Goal: Transaction & Acquisition: Purchase product/service

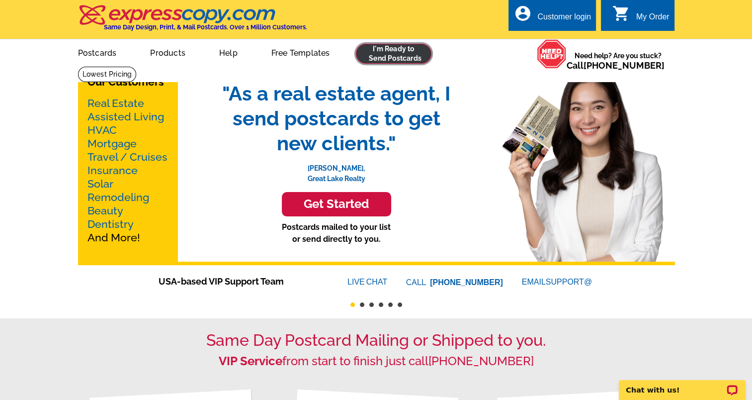
click at [402, 57] on link at bounding box center [394, 54] width 76 height 20
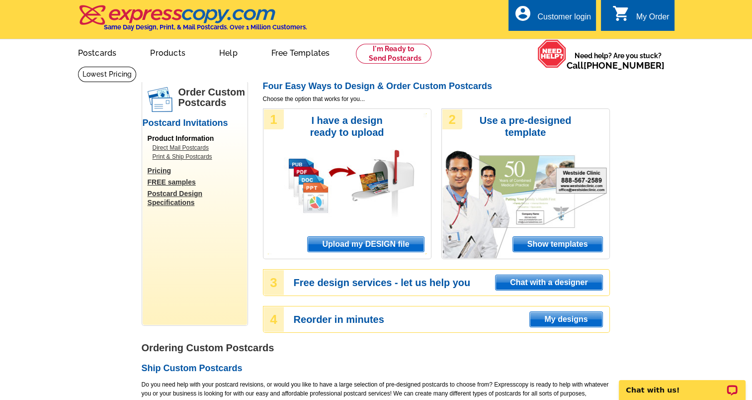
click at [355, 243] on span "Upload my DESIGN file" at bounding box center [366, 244] width 116 height 15
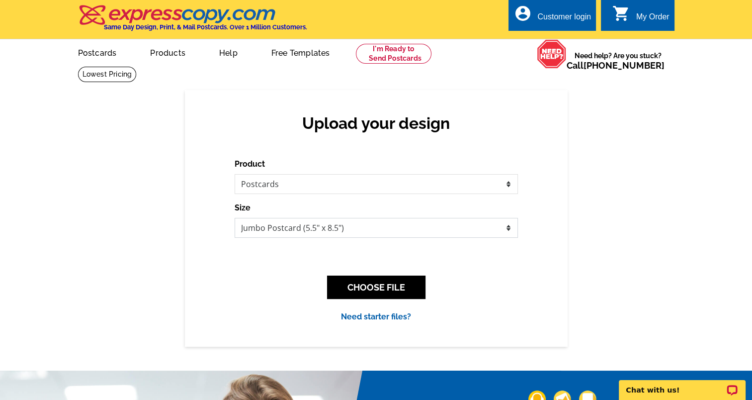
click at [507, 228] on select "Jumbo Postcard (5.5" x 8.5") Regular Postcard (4.25" x 5.6") Panoramic Postcard…" at bounding box center [376, 228] width 283 height 20
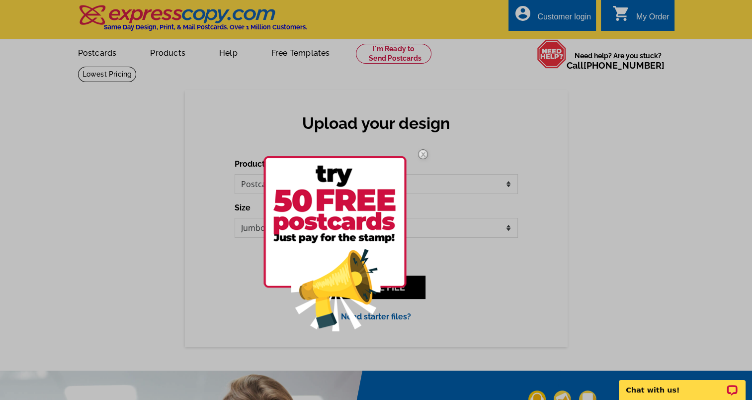
click at [394, 197] on img at bounding box center [334, 243] width 143 height 175
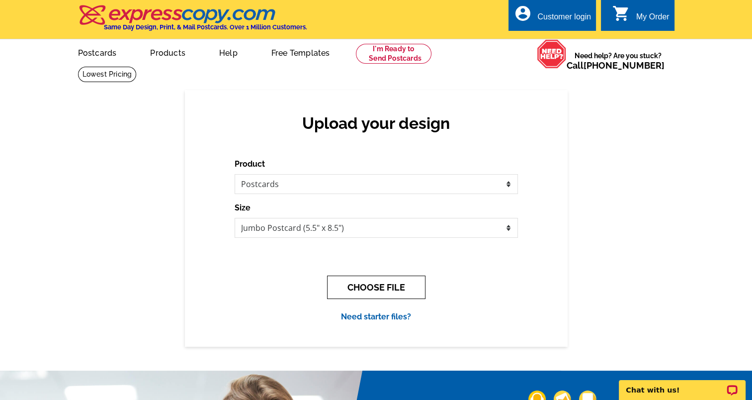
click at [393, 295] on button "CHOOSE FILE" at bounding box center [376, 286] width 98 height 23
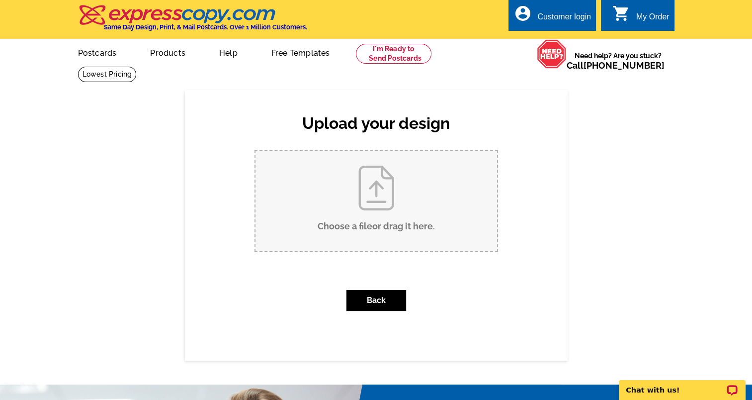
click at [359, 215] on input "Choose a file or drag it here ." at bounding box center [376, 201] width 242 height 100
type input "C:\fakepath\1.jpg"
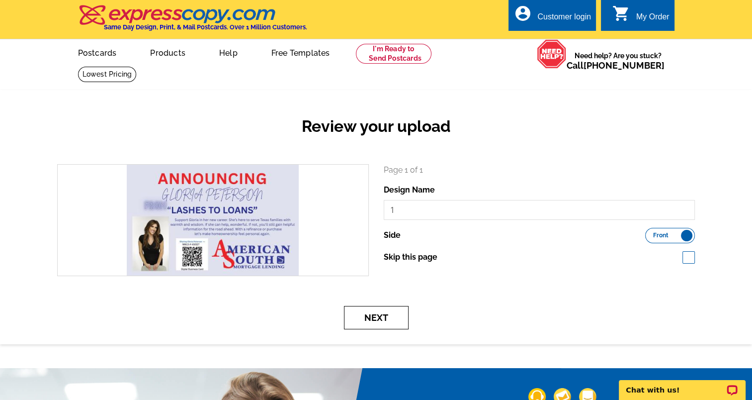
drag, startPoint x: 372, startPoint y: 324, endPoint x: 387, endPoint y: 322, distance: 15.0
click at [377, 324] on button "Next" at bounding box center [376, 317] width 65 height 23
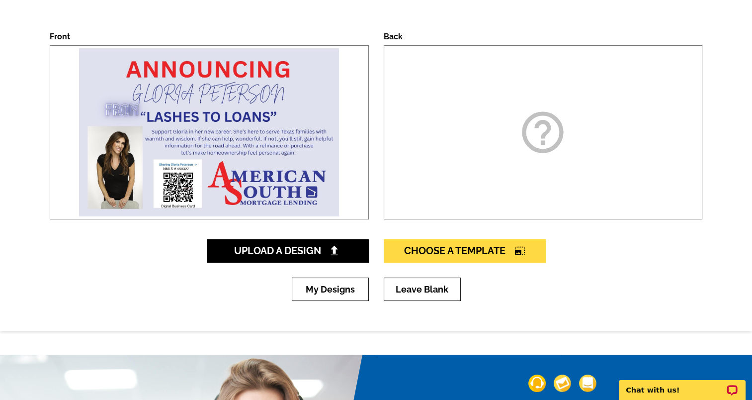
scroll to position [149, 0]
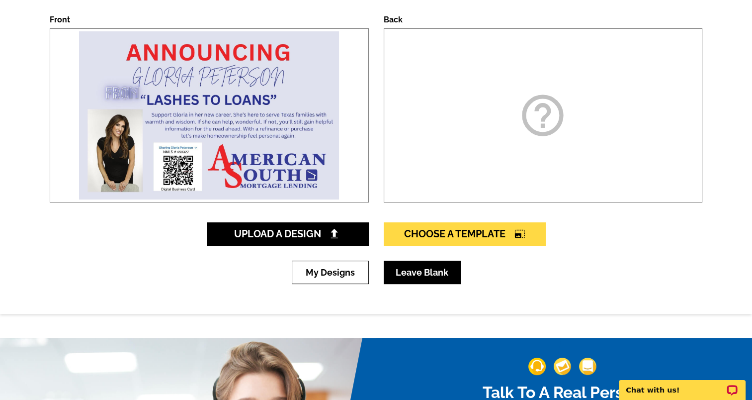
drag, startPoint x: 434, startPoint y: 276, endPoint x: 491, endPoint y: 285, distance: 56.9
click at [434, 276] on link "Leave Blank" at bounding box center [422, 271] width 77 height 23
click at [433, 272] on link "Leave Blank" at bounding box center [422, 271] width 77 height 23
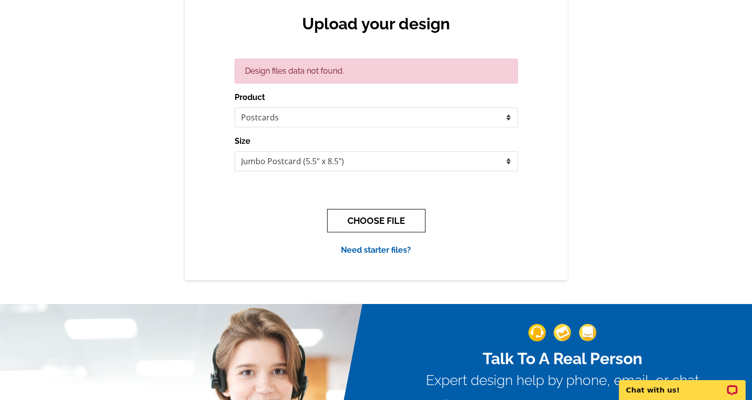
click at [378, 221] on button "CHOOSE FILE" at bounding box center [376, 220] width 98 height 23
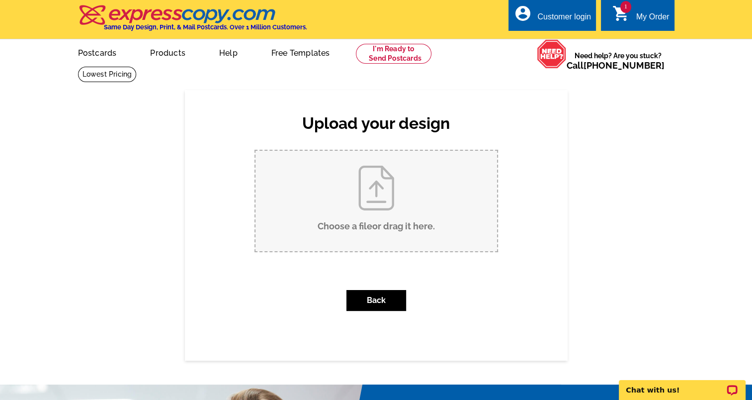
click at [344, 210] on input "Choose a file or drag it here ." at bounding box center [376, 201] width 242 height 100
type input "C:\fakepath\1.jpg"
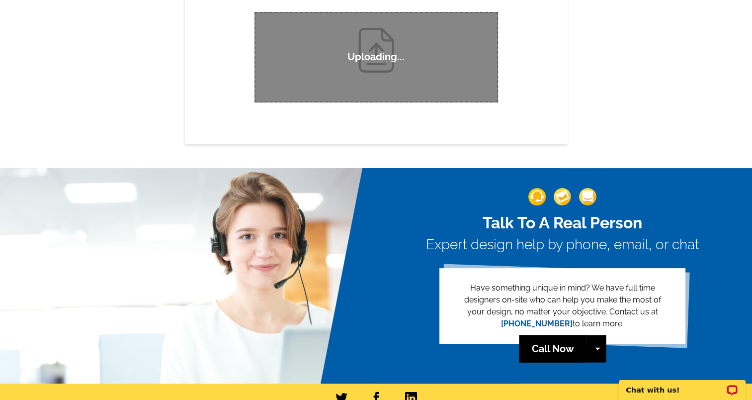
scroll to position [83, 0]
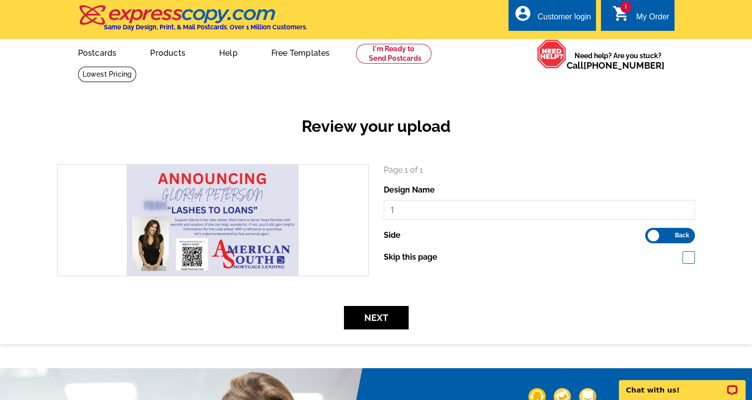
click at [687, 237] on span "Back" at bounding box center [682, 235] width 14 height 5
click at [650, 233] on input "Front Back" at bounding box center [650, 233] width 0 height 0
click at [375, 323] on button "Next" at bounding box center [376, 317] width 65 height 23
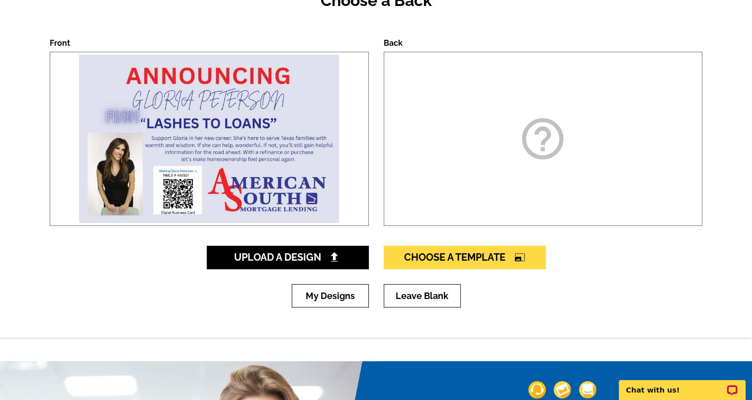
scroll to position [149, 0]
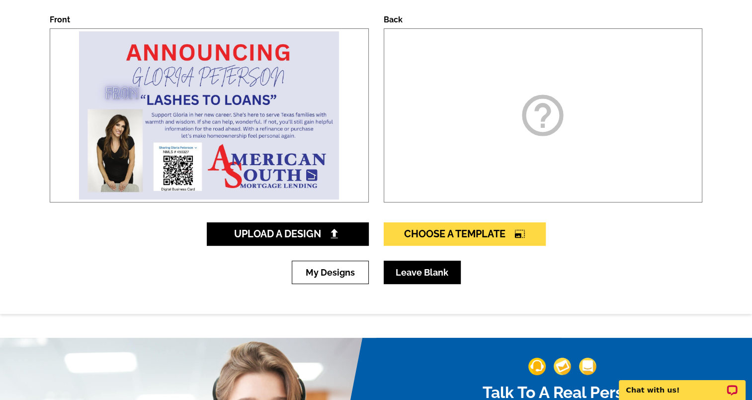
click at [424, 276] on link "Leave Blank" at bounding box center [422, 271] width 77 height 23
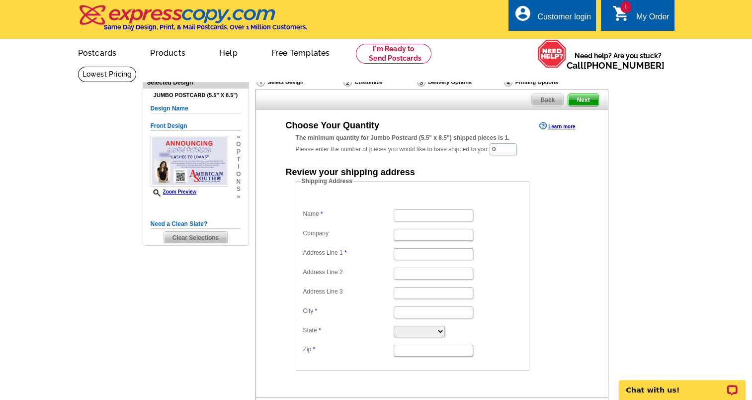
click at [547, 99] on span "Back" at bounding box center [547, 100] width 31 height 12
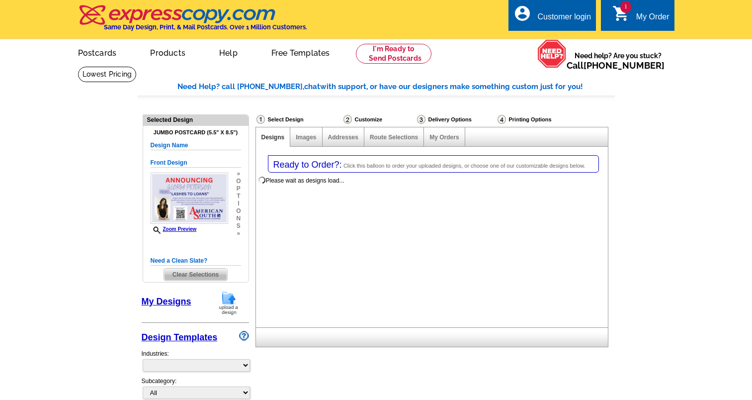
select select "1"
select select "2"
select select "back"
select select "785"
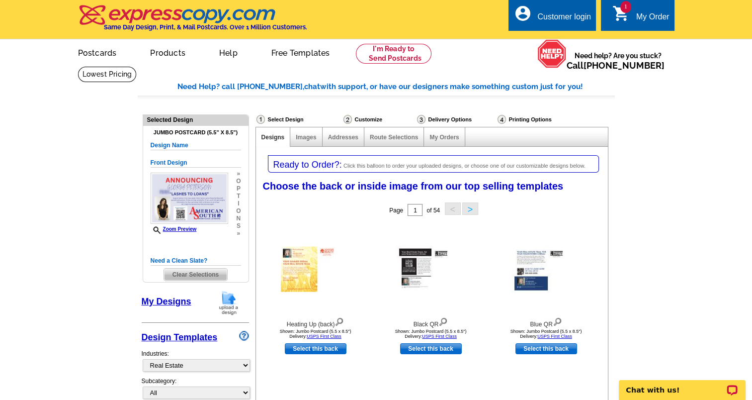
click at [623, 8] on span "1" at bounding box center [625, 7] width 11 height 12
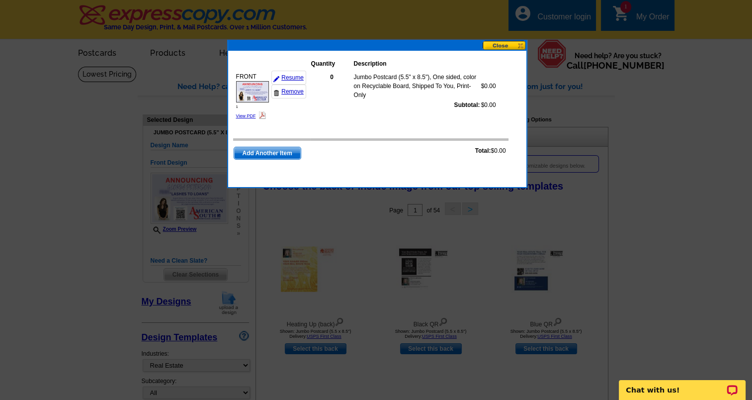
click at [506, 47] on button at bounding box center [505, 45] width 44 height 9
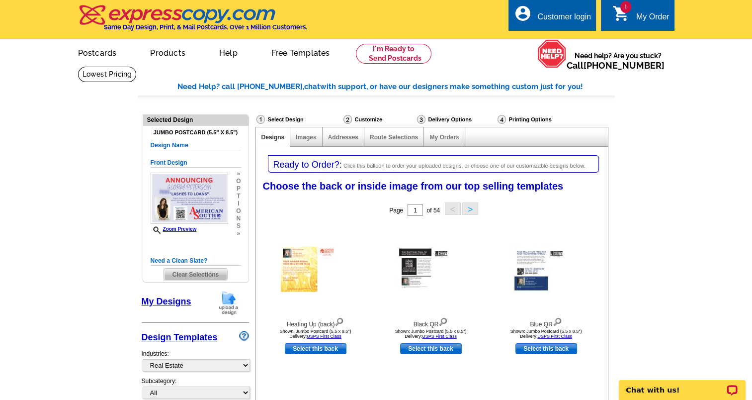
click at [634, 18] on link "1 shopping_cart My Order" at bounding box center [640, 17] width 57 height 12
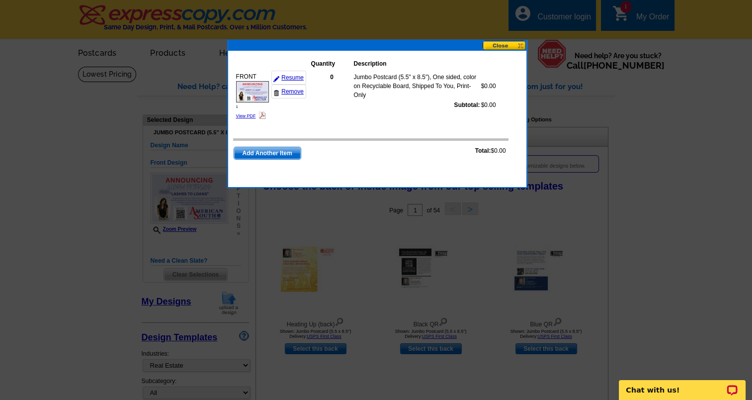
click at [246, 86] on img at bounding box center [252, 91] width 33 height 21
click at [247, 114] on link "View PDF" at bounding box center [246, 115] width 20 height 5
drag, startPoint x: 499, startPoint y: 44, endPoint x: 505, endPoint y: 44, distance: 6.0
click at [499, 44] on button at bounding box center [505, 45] width 44 height 9
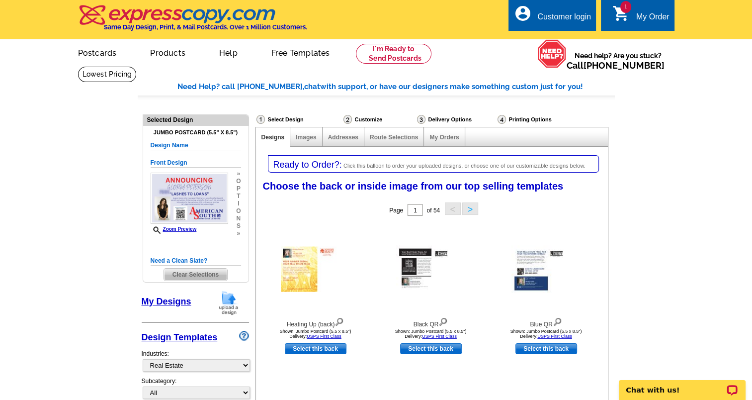
click at [650, 14] on div "My Order" at bounding box center [652, 19] width 33 height 14
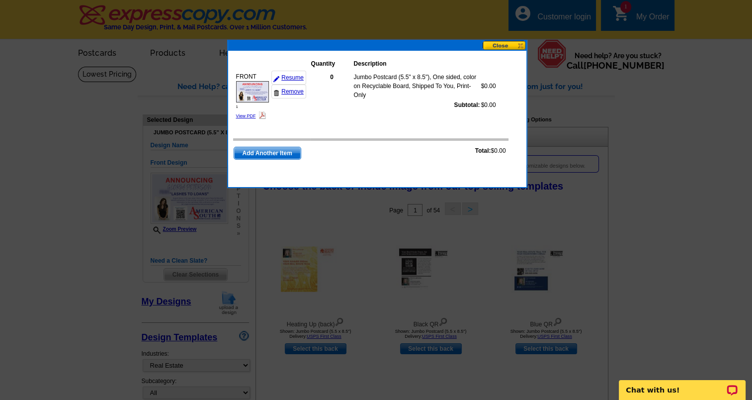
click at [500, 43] on button at bounding box center [505, 45] width 44 height 9
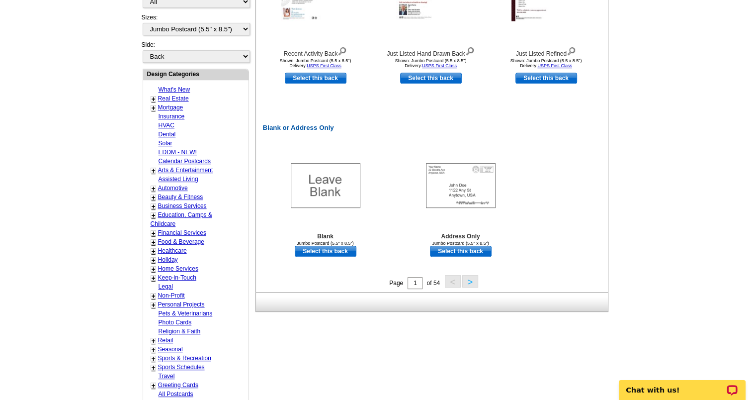
scroll to position [447, 0]
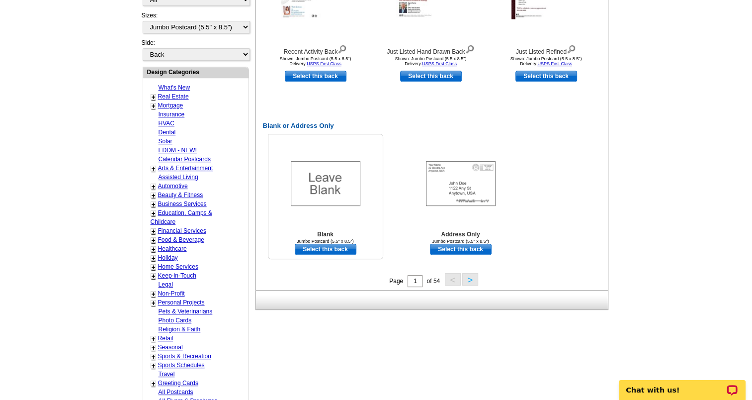
drag, startPoint x: 321, startPoint y: 247, endPoint x: 360, endPoint y: 253, distance: 39.6
click at [321, 247] on link "Select this back" at bounding box center [326, 249] width 62 height 11
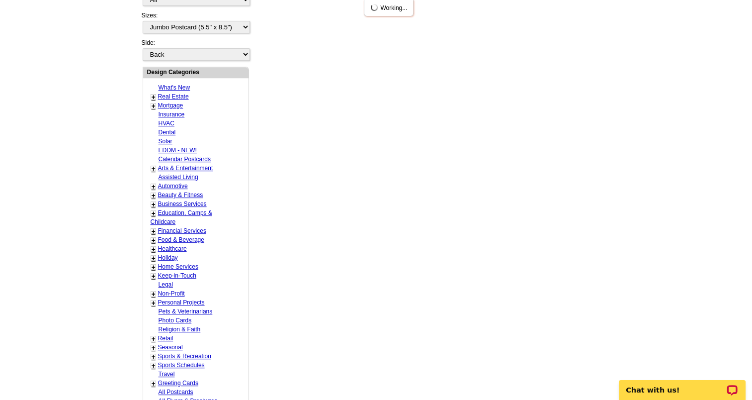
scroll to position [0, 0]
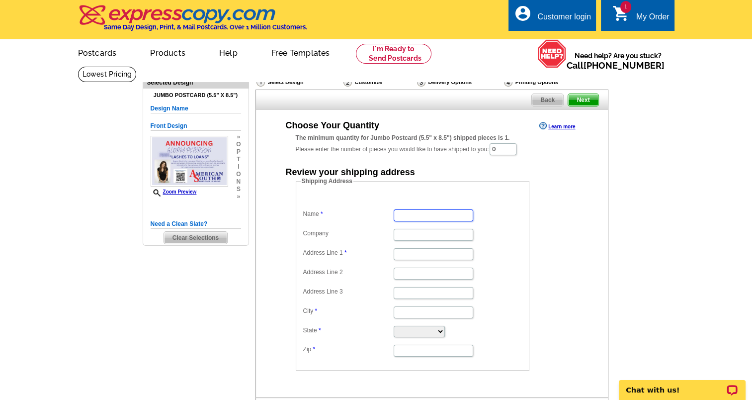
click at [425, 211] on input "Name" at bounding box center [434, 215] width 80 height 12
type input "Gloria Peterson"
type input "American South"
type input "3510 Newman Drive"
type input "Baytown"
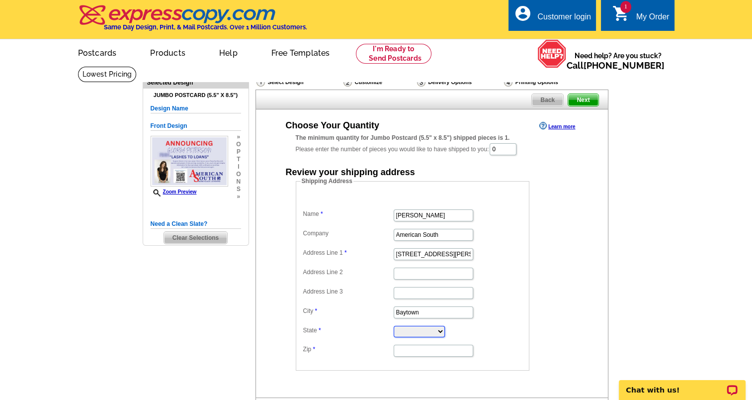
select select "TX"
type input "77521"
drag, startPoint x: 433, startPoint y: 234, endPoint x: 314, endPoint y: 235, distance: 118.8
click at [314, 235] on dl "Name Gloria Peterson Company American South Address Line 1 3510 Newman Drive Ad…" at bounding box center [413, 276] width 224 height 164
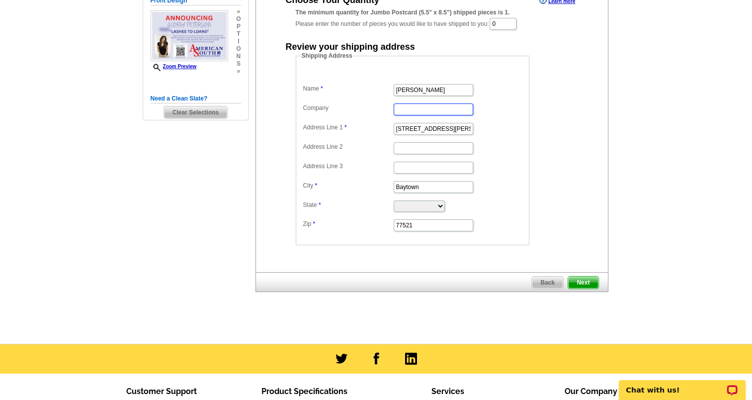
scroll to position [149, 0]
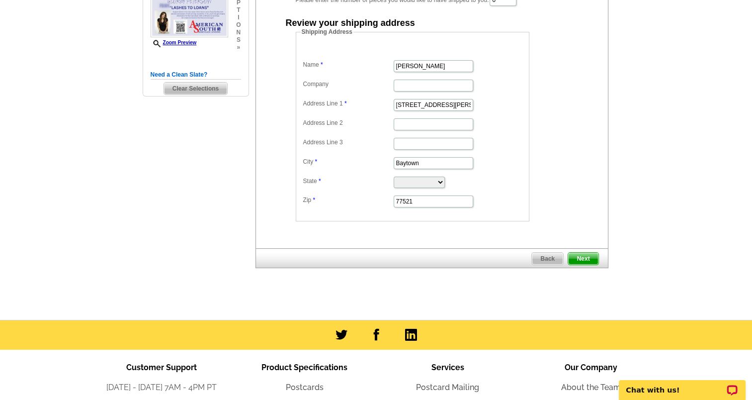
click at [592, 256] on span "Next" at bounding box center [583, 258] width 30 height 12
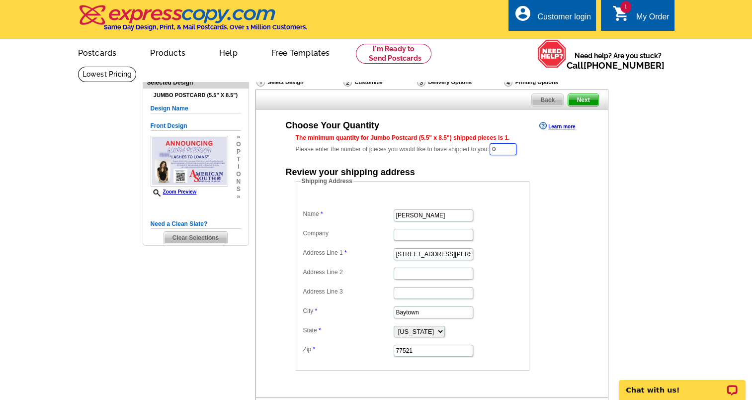
drag, startPoint x: 513, startPoint y: 148, endPoint x: 407, endPoint y: 143, distance: 106.4
click at [407, 145] on div "The minimum quantity for Jumbo Postcard (5.5" x 8.5") shipped pieces is 1. Plea…" at bounding box center [432, 144] width 272 height 23
type input "500"
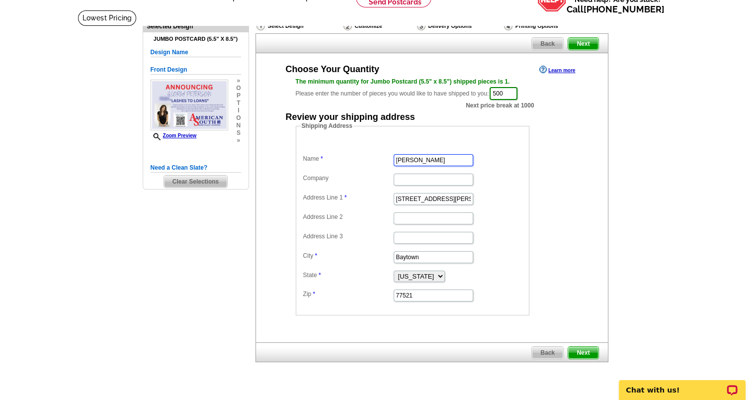
scroll to position [248, 0]
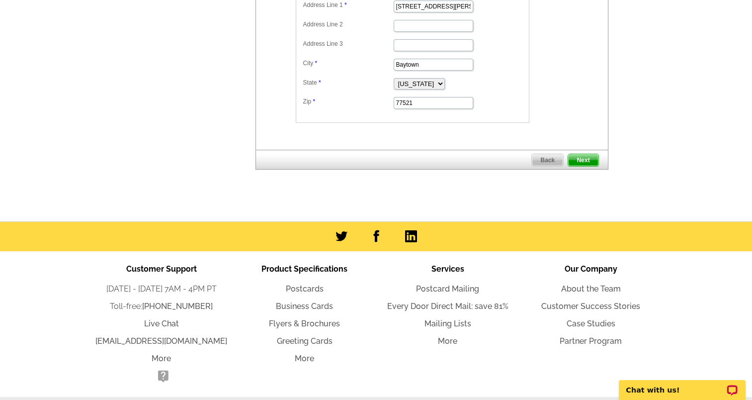
click at [584, 163] on span "Next" at bounding box center [583, 160] width 30 height 12
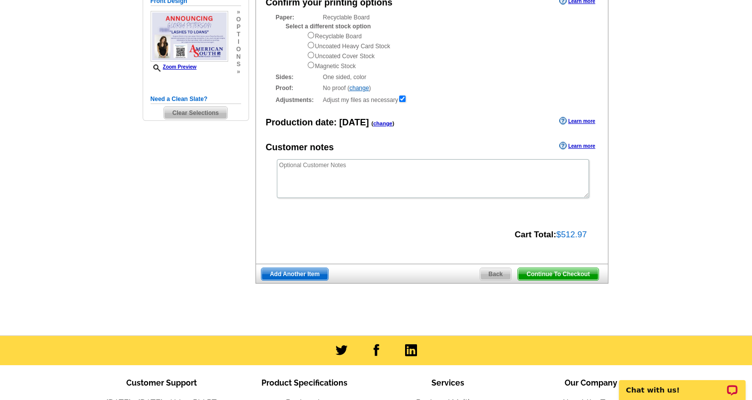
scroll to position [149, 0]
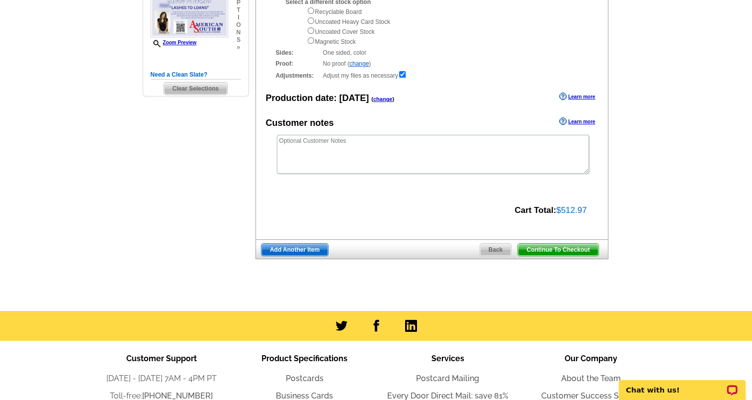
click at [551, 245] on span "Continue To Checkout" at bounding box center [558, 250] width 80 height 12
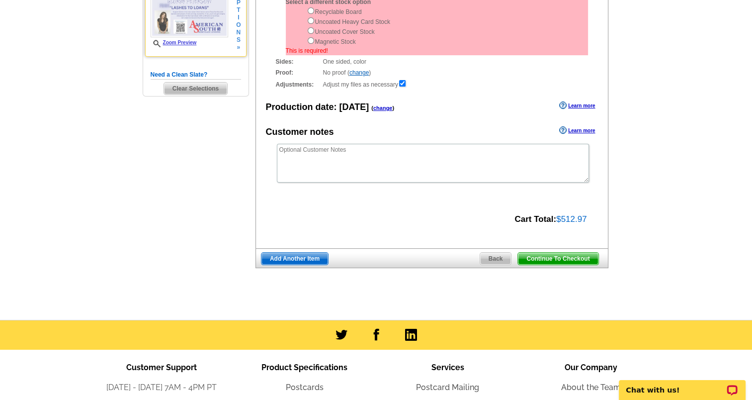
click at [178, 41] on link "Zoom Preview" at bounding box center [174, 42] width 46 height 5
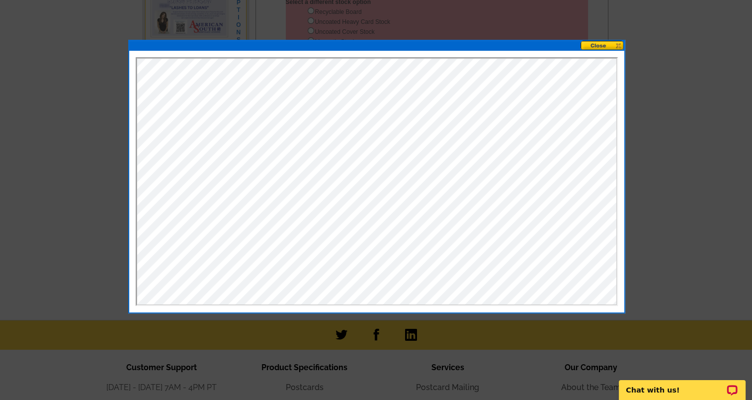
scroll to position [0, 0]
click at [617, 46] on button at bounding box center [602, 45] width 44 height 9
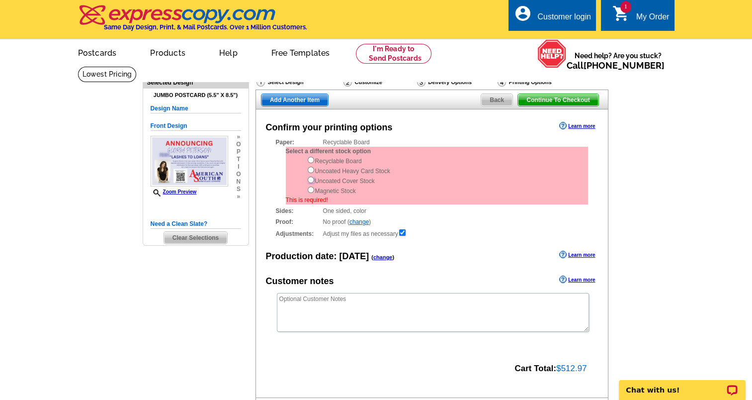
click at [311, 182] on input "radio" at bounding box center [311, 179] width 6 height 6
radio input "true"
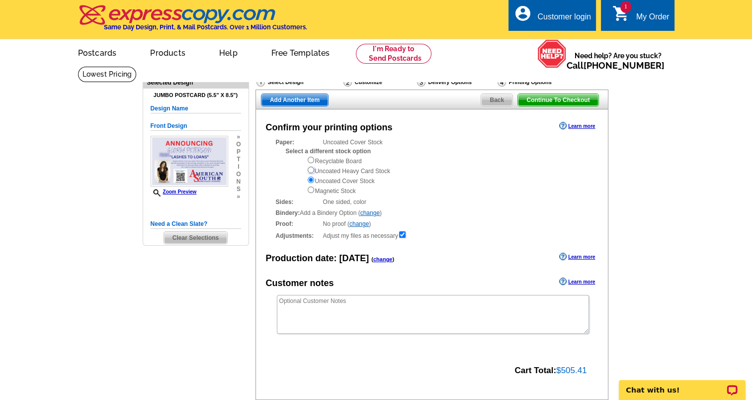
click at [309, 171] on input "radio" at bounding box center [311, 169] width 6 height 6
radio input "true"
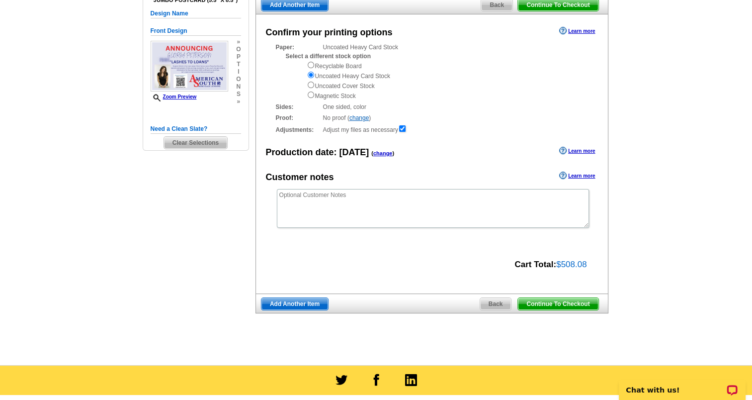
scroll to position [99, 0]
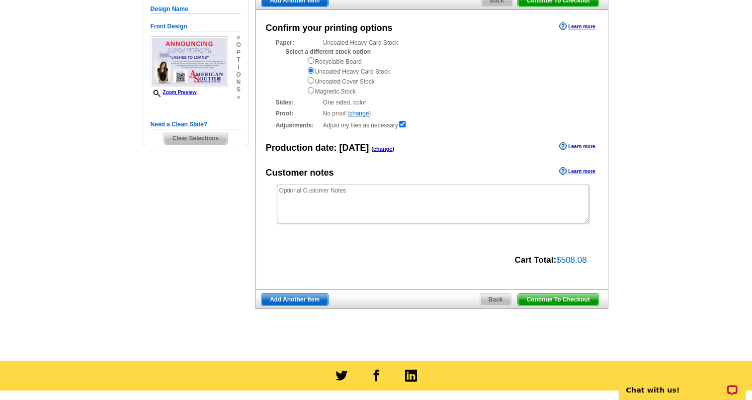
drag, startPoint x: 563, startPoint y: 297, endPoint x: 749, endPoint y: 287, distance: 187.1
click at [565, 297] on span "Continue To Checkout" at bounding box center [558, 299] width 80 height 12
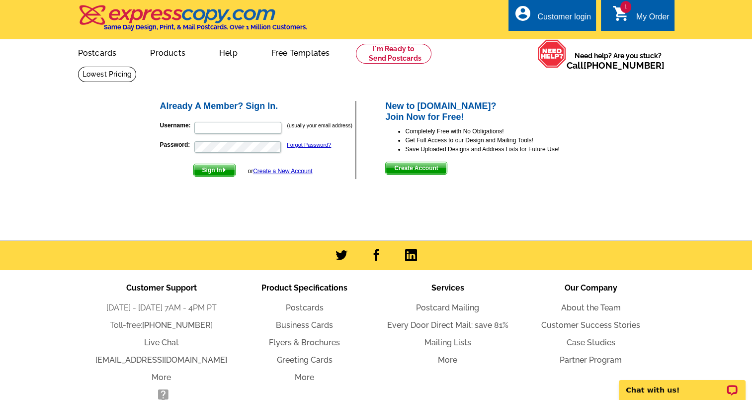
click at [417, 165] on span "Create Account" at bounding box center [416, 168] width 61 height 12
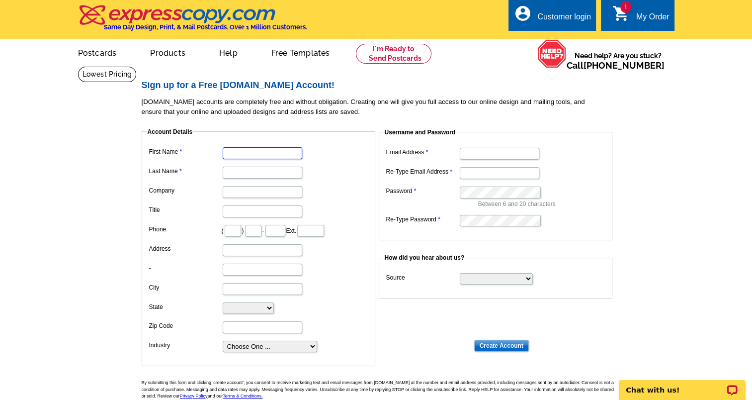
drag, startPoint x: 233, startPoint y: 149, endPoint x: 244, endPoint y: 147, distance: 10.6
click at [233, 149] on input "First Name" at bounding box center [263, 153] width 80 height 12
type input "[PERSON_NAME]"
type input "American South"
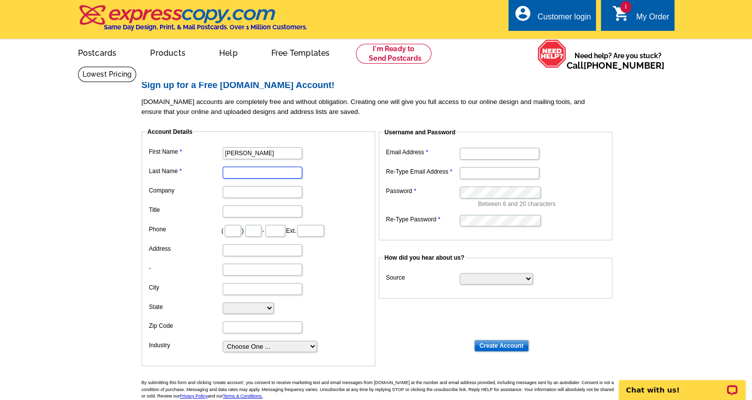
type input "832"
type input "405"
type input "7122"
type input "[STREET_ADDRESS][PERSON_NAME]"
type input "Baytown"
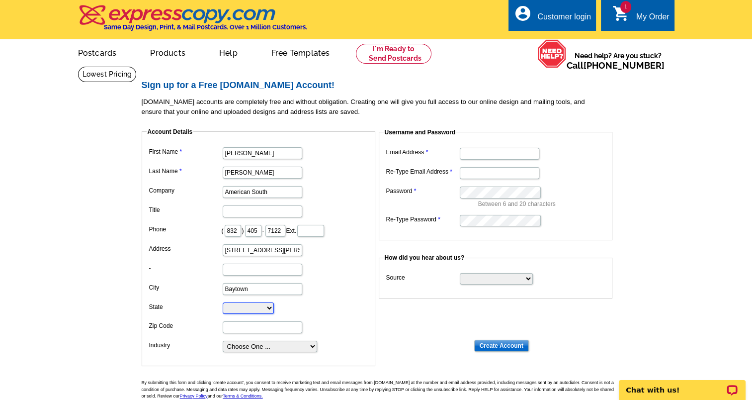
select select "[GEOGRAPHIC_DATA]"
type input "77521"
type input "[EMAIL_ADDRESS][DOMAIN_NAME]"
drag, startPoint x: 273, startPoint y: 188, endPoint x: 159, endPoint y: 191, distance: 113.9
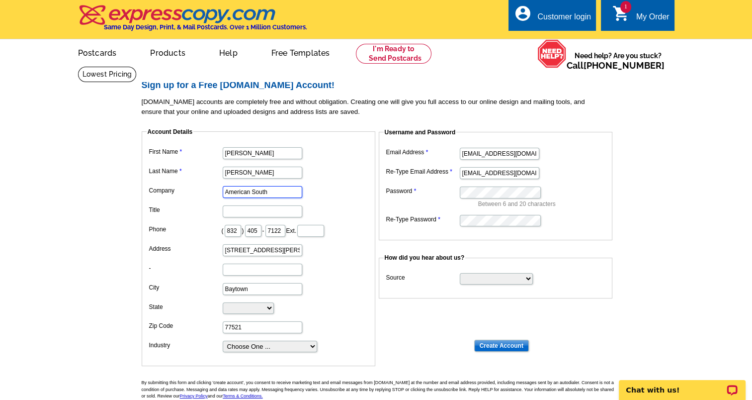
click at [159, 195] on dd "American South" at bounding box center [259, 190] width 224 height 15
click at [528, 280] on select "Search Engine Television Ad Direct Mail Postcard Email Referred by a friend Oth…" at bounding box center [496, 278] width 73 height 11
select select "other"
click at [460, 273] on select "Search Engine Television Ad Direct Mail Postcard Email Referred by a friend Oth…" at bounding box center [496, 278] width 73 height 11
click at [507, 344] on input "Create Account" at bounding box center [501, 345] width 55 height 12
